Goal: Navigation & Orientation: Understand site structure

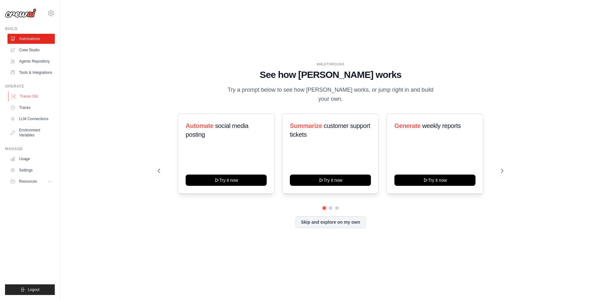
click at [36, 96] on link "Traces Old" at bounding box center [31, 96] width 47 height 10
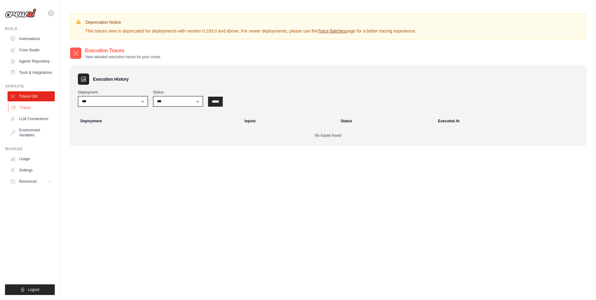
click at [29, 107] on link "Traces" at bounding box center [31, 108] width 47 height 10
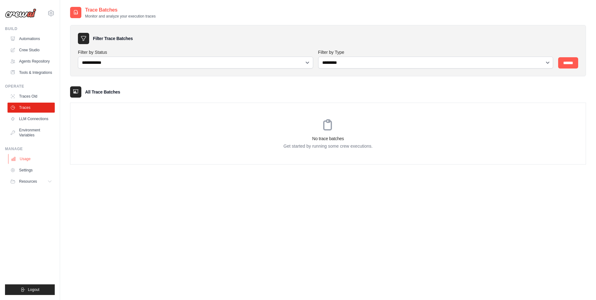
click at [33, 163] on link "Usage" at bounding box center [31, 159] width 47 height 10
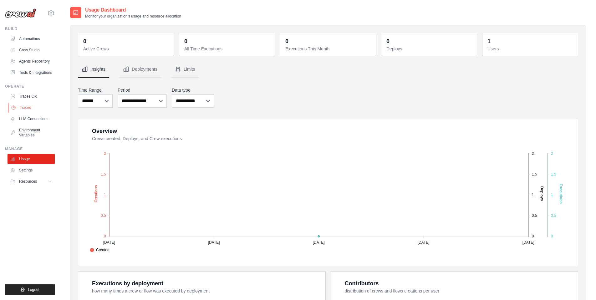
click at [39, 106] on link "Traces" at bounding box center [31, 108] width 47 height 10
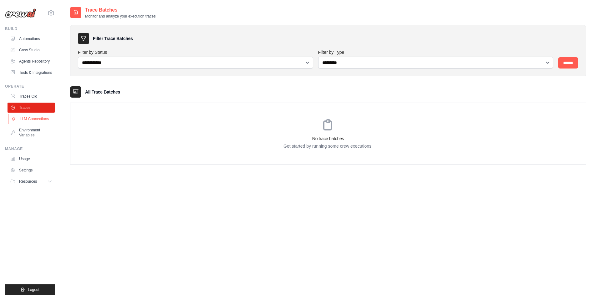
click at [40, 120] on link "LLM Connections" at bounding box center [31, 119] width 47 height 10
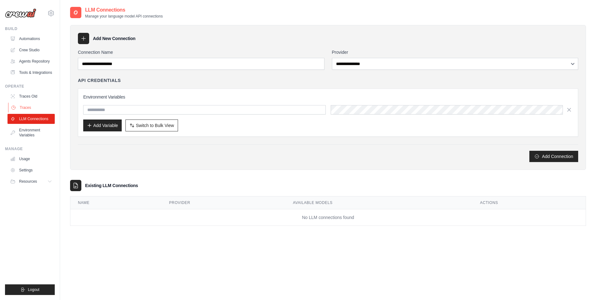
click at [36, 108] on link "Traces" at bounding box center [31, 108] width 47 height 10
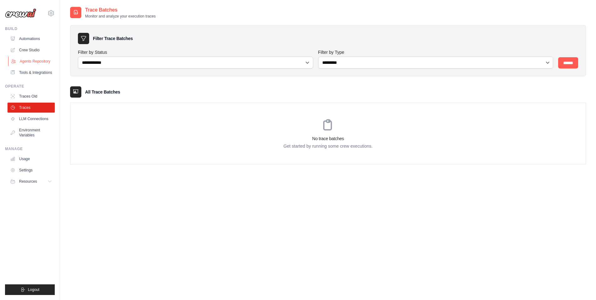
click at [39, 61] on link "Agents Repository" at bounding box center [31, 61] width 47 height 10
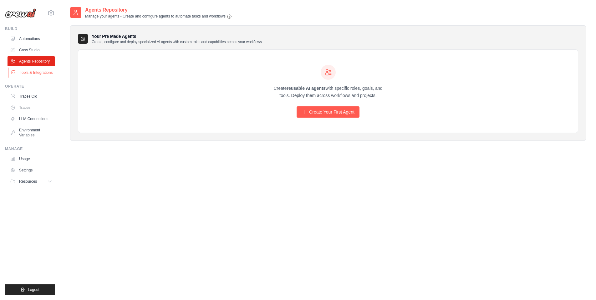
click at [38, 72] on link "Tools & Integrations" at bounding box center [31, 73] width 47 height 10
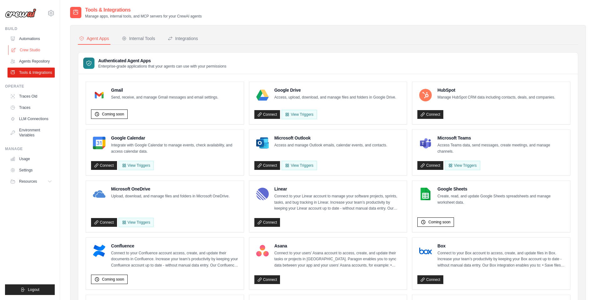
click at [35, 48] on link "Crew Studio" at bounding box center [31, 50] width 47 height 10
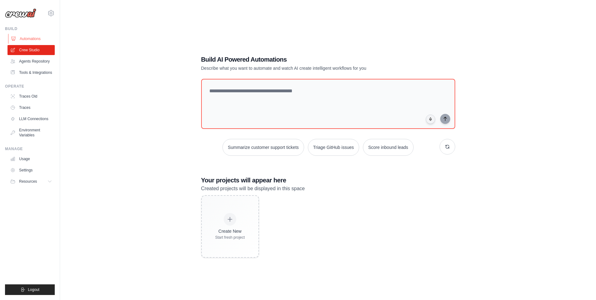
click at [33, 39] on link "Automations" at bounding box center [31, 39] width 47 height 10
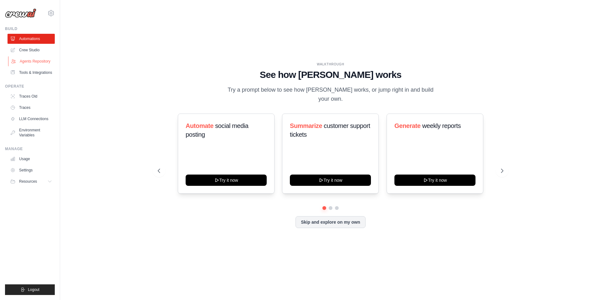
click at [38, 61] on link "Agents Repository" at bounding box center [31, 61] width 47 height 10
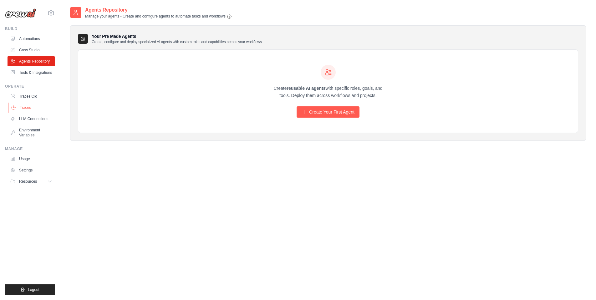
click at [33, 107] on link "Traces" at bounding box center [31, 108] width 47 height 10
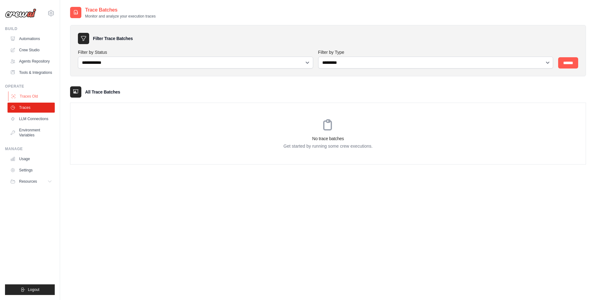
click at [36, 98] on link "Traces Old" at bounding box center [31, 96] width 47 height 10
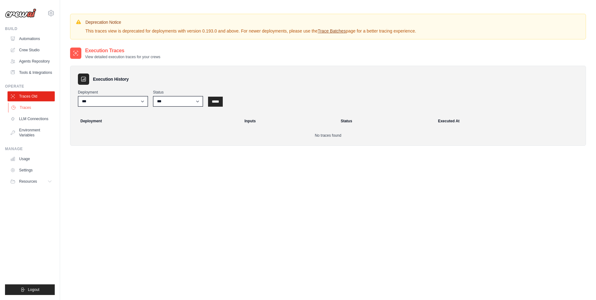
click at [32, 107] on link "Traces" at bounding box center [31, 108] width 47 height 10
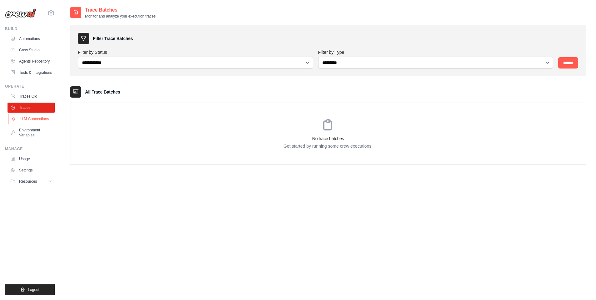
click at [33, 119] on link "LLM Connections" at bounding box center [31, 119] width 47 height 10
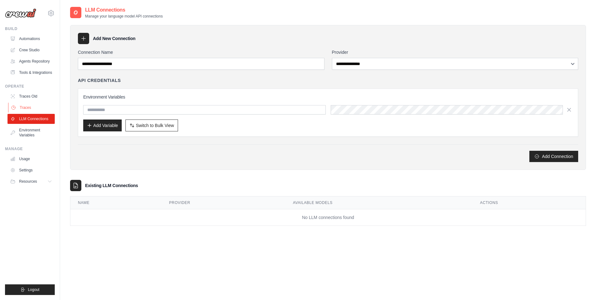
click at [32, 103] on link "Traces" at bounding box center [31, 108] width 47 height 10
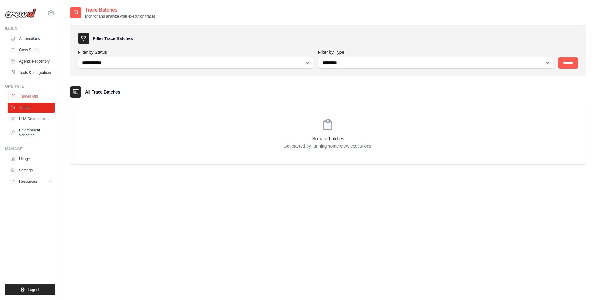
click at [33, 94] on link "Traces Old" at bounding box center [31, 96] width 47 height 10
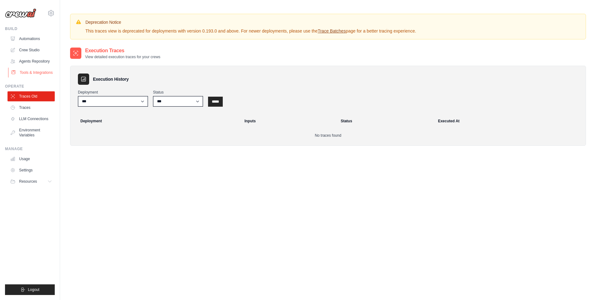
click at [31, 74] on link "Tools & Integrations" at bounding box center [31, 73] width 47 height 10
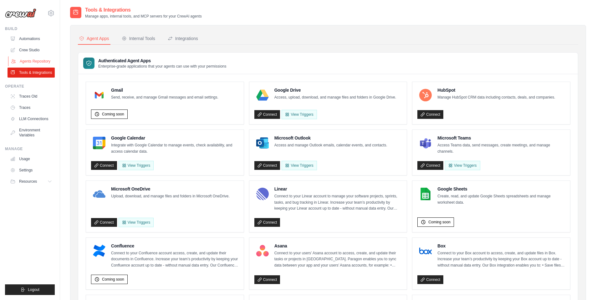
click at [32, 61] on link "Agents Repository" at bounding box center [31, 61] width 47 height 10
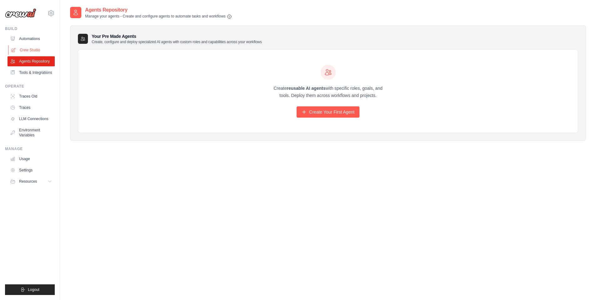
click at [32, 52] on link "Crew Studio" at bounding box center [31, 50] width 47 height 10
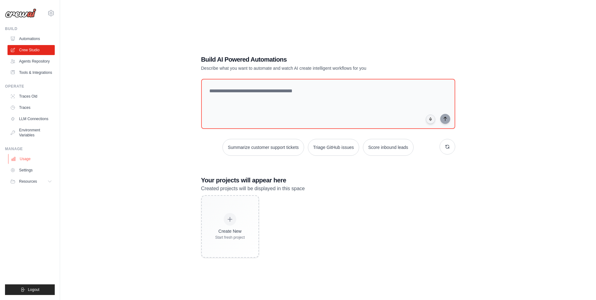
click at [38, 158] on link "Usage" at bounding box center [31, 159] width 47 height 10
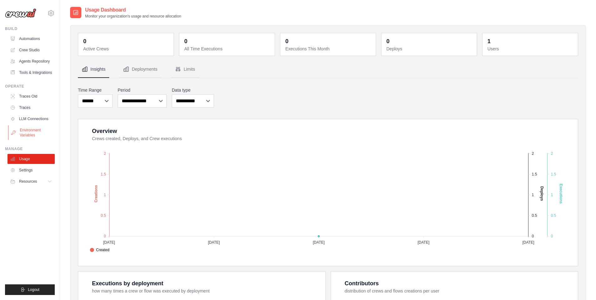
click at [34, 135] on link "Environment Variables" at bounding box center [31, 132] width 47 height 15
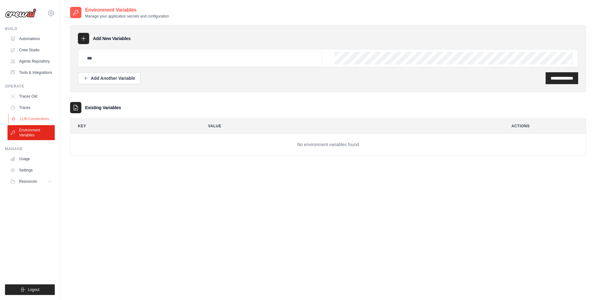
click at [34, 118] on link "LLM Connections" at bounding box center [31, 119] width 47 height 10
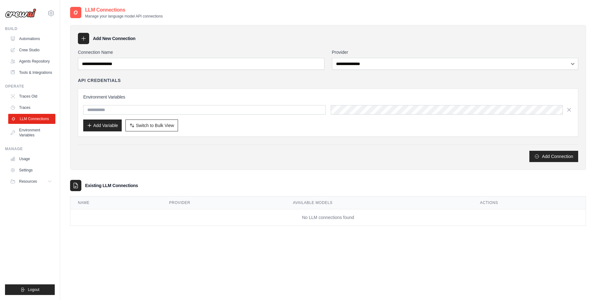
click at [27, 115] on link "LLM Connections" at bounding box center [31, 119] width 47 height 10
click at [31, 108] on link "Traces" at bounding box center [31, 108] width 47 height 10
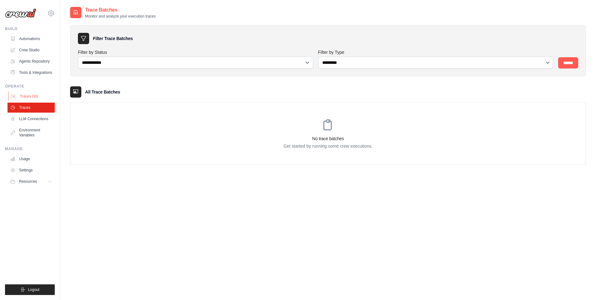
click at [38, 95] on link "Traces Old" at bounding box center [31, 96] width 47 height 10
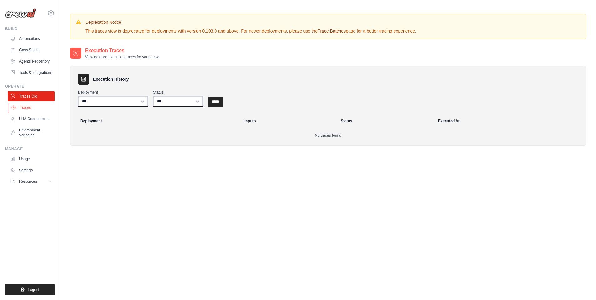
click at [36, 109] on link "Traces" at bounding box center [31, 108] width 47 height 10
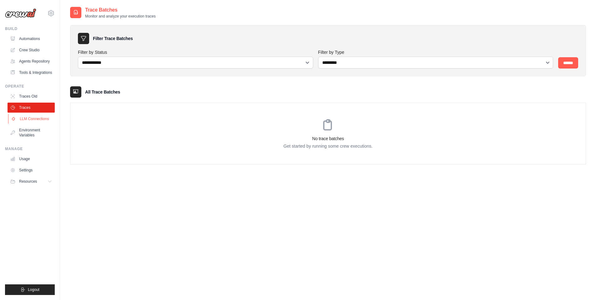
click at [35, 121] on link "LLM Connections" at bounding box center [31, 119] width 47 height 10
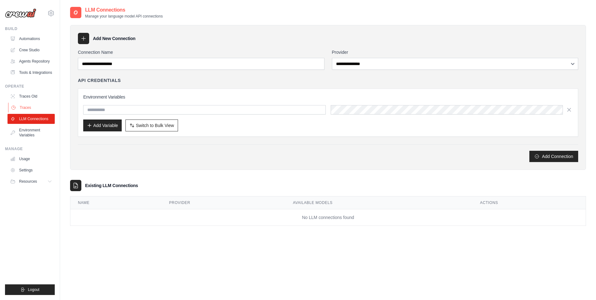
click at [35, 106] on link "Traces" at bounding box center [31, 108] width 47 height 10
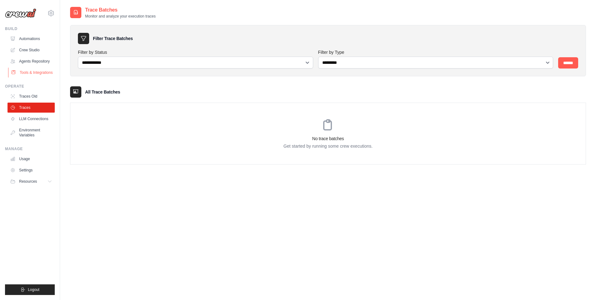
click at [29, 72] on link "Tools & Integrations" at bounding box center [31, 73] width 47 height 10
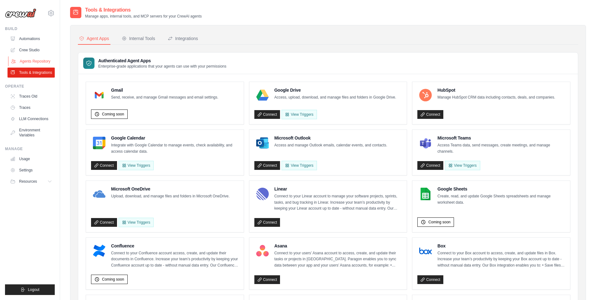
click at [29, 64] on link "Agents Repository" at bounding box center [31, 61] width 47 height 10
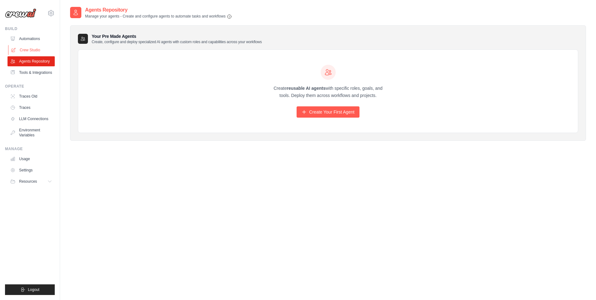
click at [28, 47] on link "Crew Studio" at bounding box center [31, 50] width 47 height 10
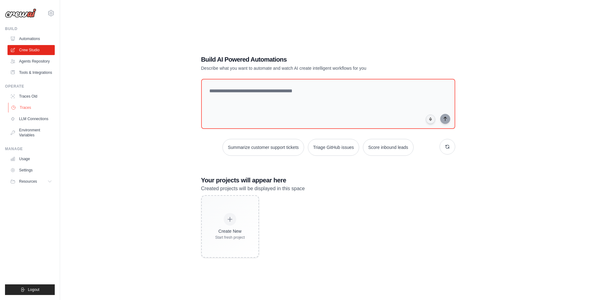
click at [23, 108] on link "Traces" at bounding box center [31, 108] width 47 height 10
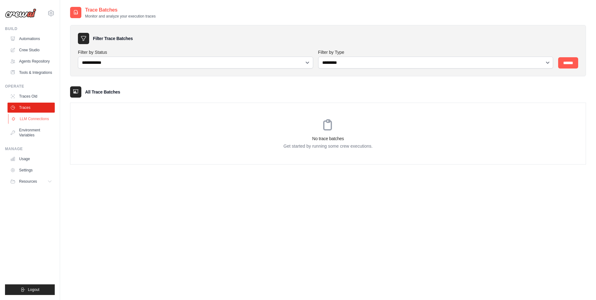
click at [28, 118] on link "LLM Connections" at bounding box center [31, 119] width 47 height 10
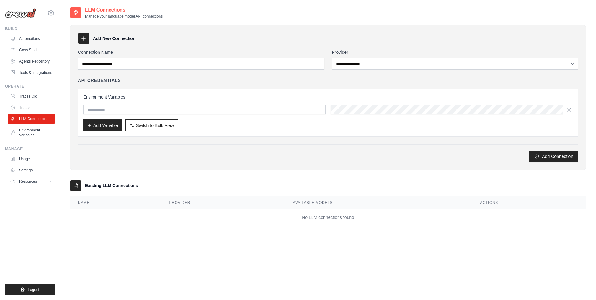
click at [30, 108] on link "Traces" at bounding box center [31, 108] width 47 height 10
